Goal: Information Seeking & Learning: Learn about a topic

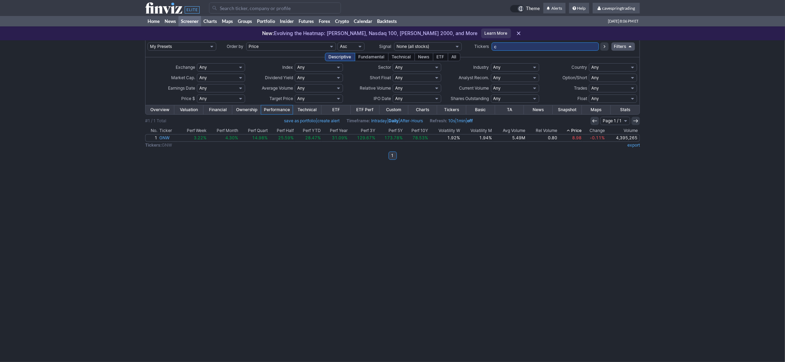
drag, startPoint x: 514, startPoint y: 46, endPoint x: 304, endPoint y: 25, distance: 211.1
click at [491, 42] on input "c" at bounding box center [544, 46] width 107 height 8
type input "agf"
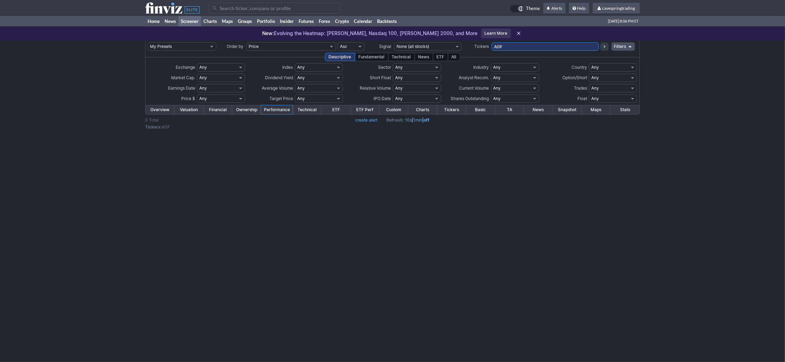
drag, startPoint x: 517, startPoint y: 47, endPoint x: 384, endPoint y: 44, distance: 132.6
click at [491, 45] on input "AGF" at bounding box center [544, 46] width 107 height 8
type input "cag"
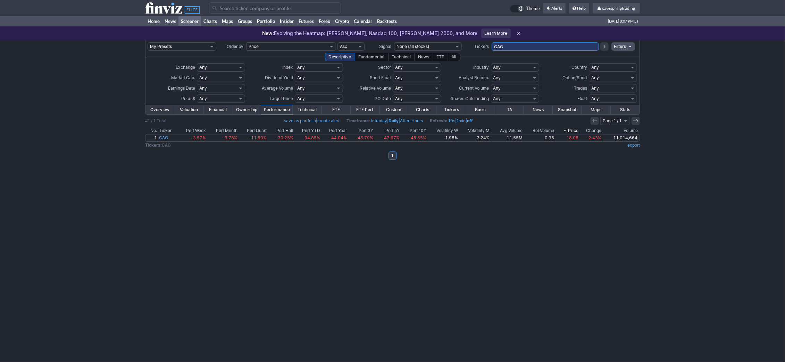
click at [521, 49] on input "CAG" at bounding box center [544, 46] width 107 height 8
type input "jblu,avtr"
click at [533, 45] on input "JBLU,AVTR" at bounding box center [544, 46] width 107 height 8
type input "kweb"
click at [209, 161] on td at bounding box center [392, 163] width 494 height 7
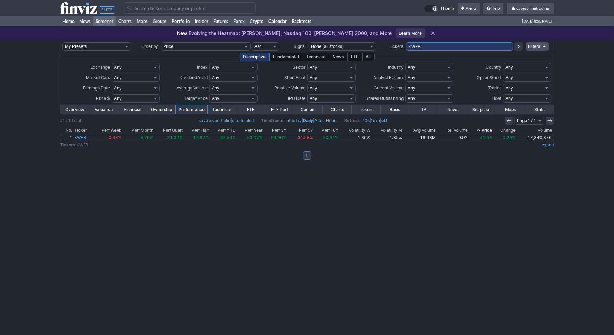
click at [331, 204] on div "My Presets -Save Screen -Edit Screens s: RATIO USE s: RATIO s: stock screen s: …" at bounding box center [307, 187] width 614 height 295
